Goal: Task Accomplishment & Management: Manage account settings

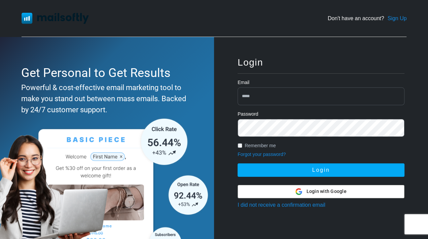
click at [351, 191] on div at bounding box center [321, 191] width 166 height 13
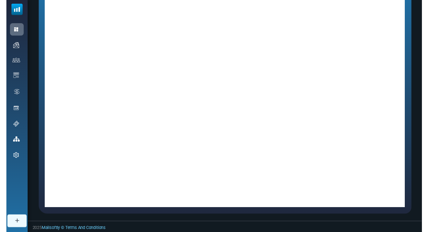
scroll to position [131, 0]
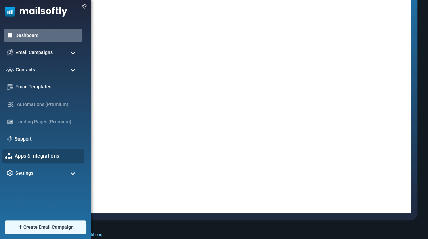
click at [11, 156] on icon at bounding box center [8, 156] width 7 height 6
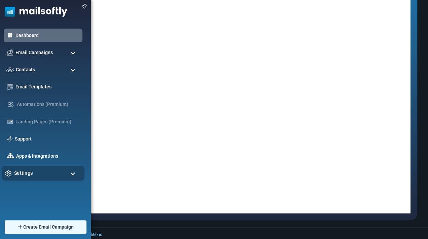
click at [11, 168] on div "Settings" at bounding box center [43, 173] width 83 height 14
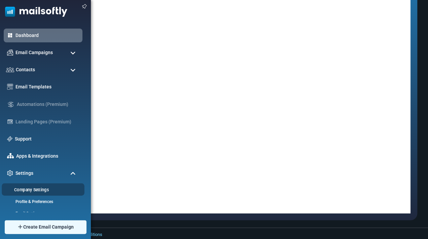
click at [11, 188] on link "Company Settings" at bounding box center [42, 190] width 81 height 6
